Goal: Task Accomplishment & Management: Use online tool/utility

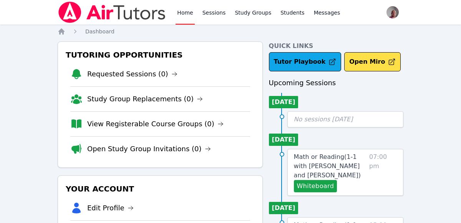
scroll to position [46, 0]
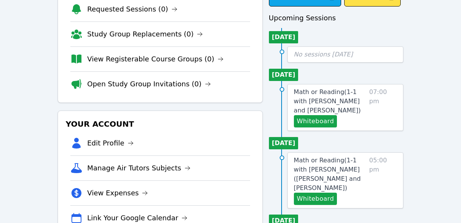
scroll to position [65, 0]
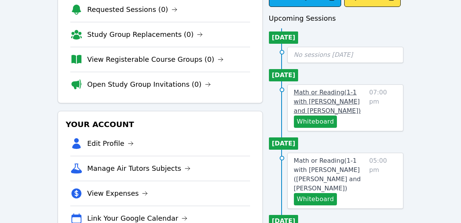
click at [356, 104] on span "Math or Reading ( 1-1 with Maria Markina and Anton Nikitin )" at bounding box center [327, 102] width 67 height 26
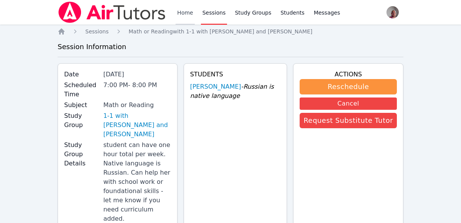
click at [183, 12] on link "Home" at bounding box center [185, 12] width 19 height 25
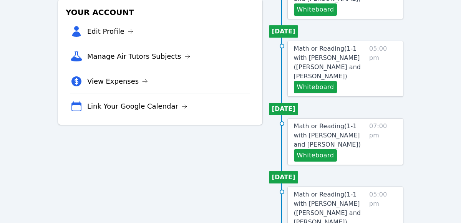
scroll to position [177, 0]
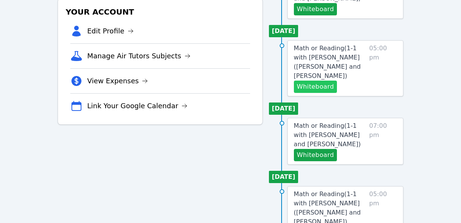
click at [321, 81] on button "Whiteboard" at bounding box center [315, 87] width 43 height 12
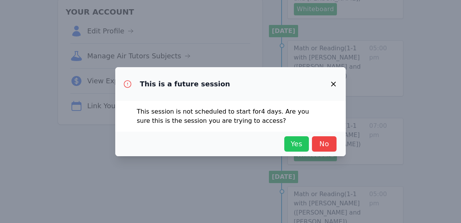
click at [296, 141] on span "Yes" at bounding box center [296, 144] width 17 height 11
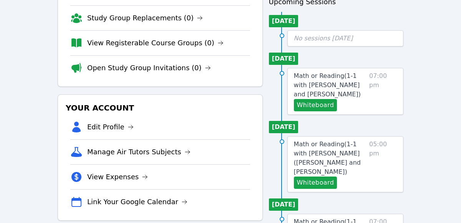
scroll to position [86, 0]
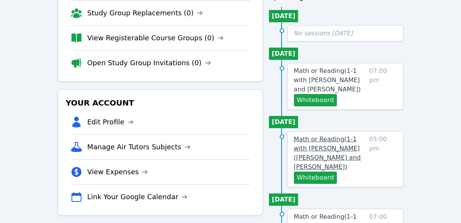
click at [354, 153] on link "Math or Reading ( 1-1 with Tamerlan (Tim) Nurlanuly and Anton Nikitin )" at bounding box center [330, 153] width 72 height 37
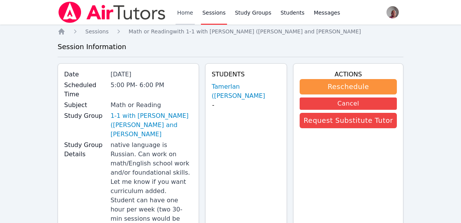
click at [182, 12] on link "Home" at bounding box center [185, 12] width 19 height 25
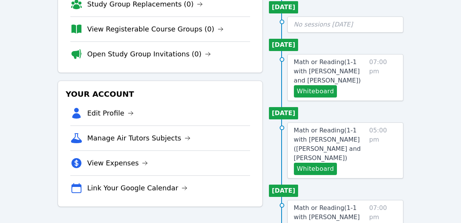
scroll to position [94, 0]
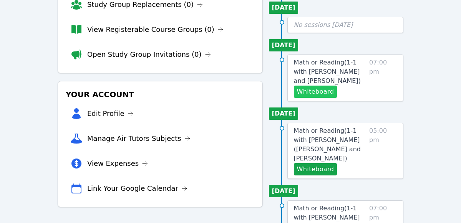
click at [324, 94] on button "Whiteboard" at bounding box center [315, 92] width 43 height 12
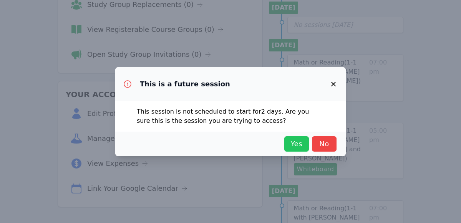
click at [295, 147] on span "Yes" at bounding box center [296, 144] width 17 height 11
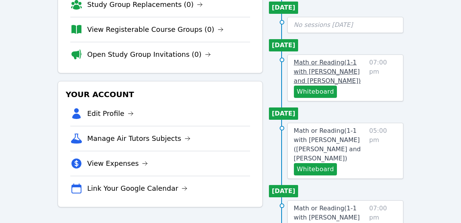
click at [356, 71] on span "Math or Reading ( 1-1 with Maria Markina and Anton Nikitin )" at bounding box center [327, 72] width 67 height 26
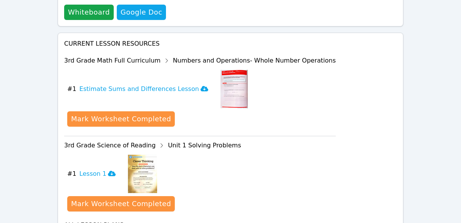
scroll to position [439, 0]
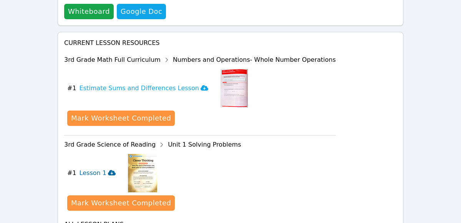
click at [90, 169] on h3 "Lesson 1" at bounding box center [98, 173] width 36 height 9
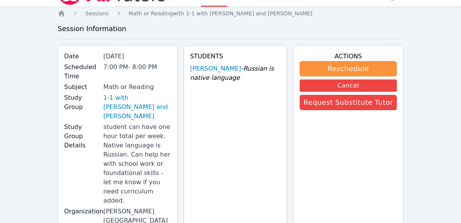
scroll to position [0, 0]
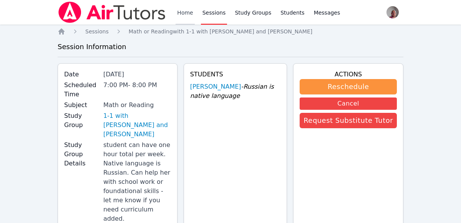
click at [186, 16] on link "Home" at bounding box center [185, 12] width 19 height 25
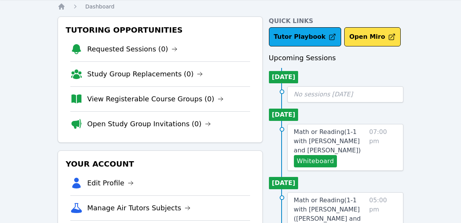
scroll to position [25, 0]
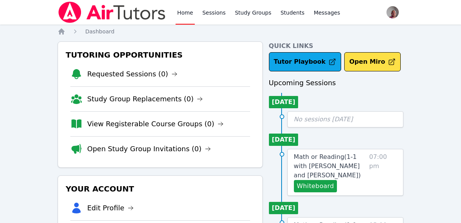
scroll to position [25, 0]
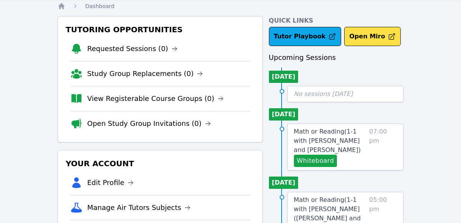
scroll to position [25, 0]
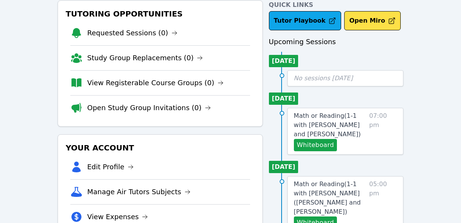
scroll to position [43, 0]
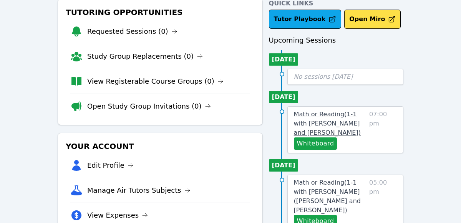
click at [352, 119] on span "Math or Reading ( 1-1 with [PERSON_NAME] and [PERSON_NAME] )" at bounding box center [327, 124] width 67 height 26
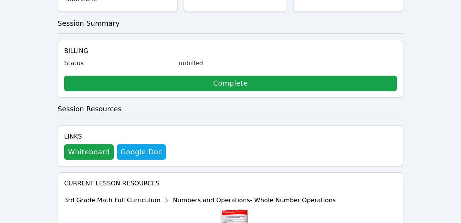
scroll to position [302, 0]
